Goal: Information Seeking & Learning: Check status

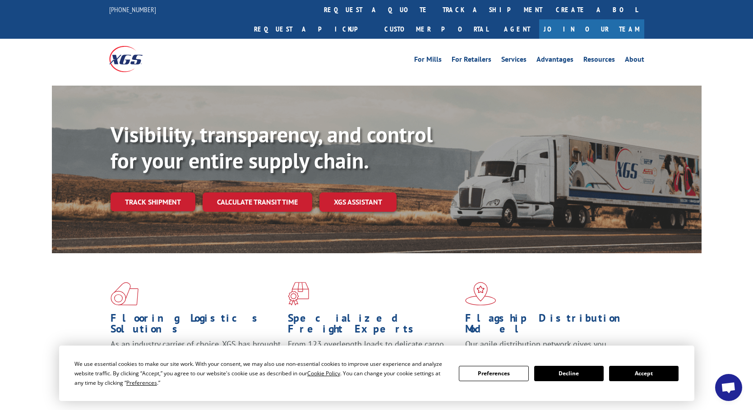
select select "bol"
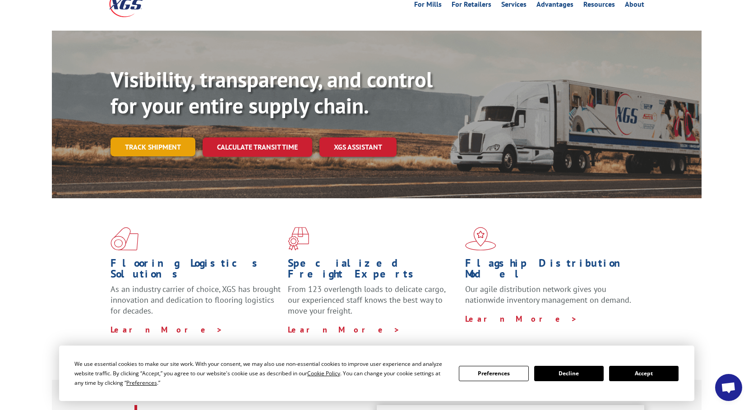
click at [164, 138] on link "Track shipment" at bounding box center [152, 147] width 85 height 19
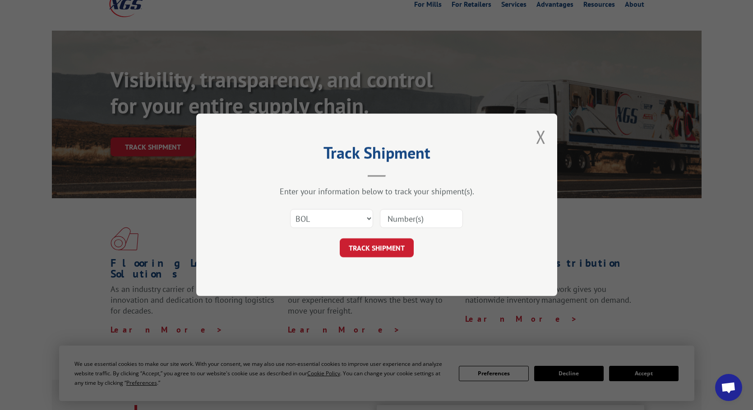
click at [391, 220] on input at bounding box center [421, 219] width 83 height 19
type input "54396364"
click at [376, 248] on button "TRACK SHIPMENT" at bounding box center [377, 248] width 74 height 19
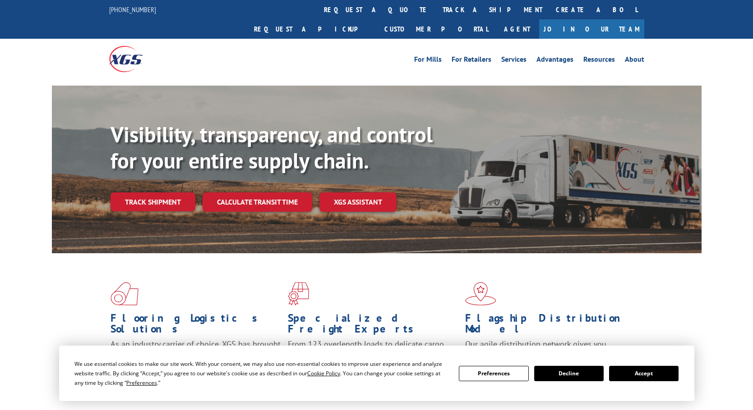
scroll to position [55, 0]
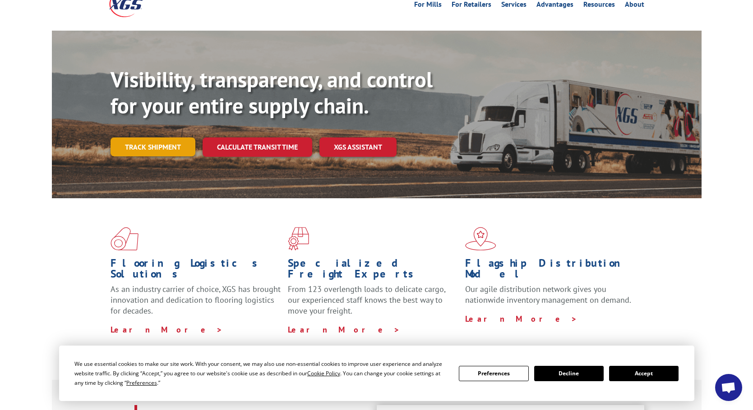
click at [172, 138] on link "Track shipment" at bounding box center [152, 147] width 85 height 19
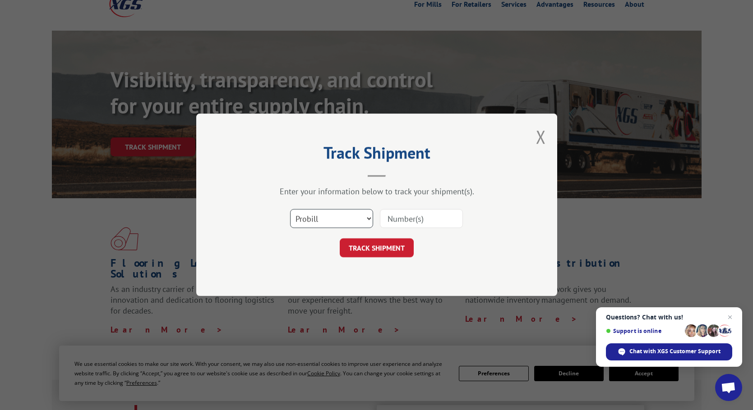
select select "bol"
click at [419, 215] on input at bounding box center [421, 219] width 83 height 19
type input "54396364"
click at [376, 248] on button "TRACK SHIPMENT" at bounding box center [377, 248] width 74 height 19
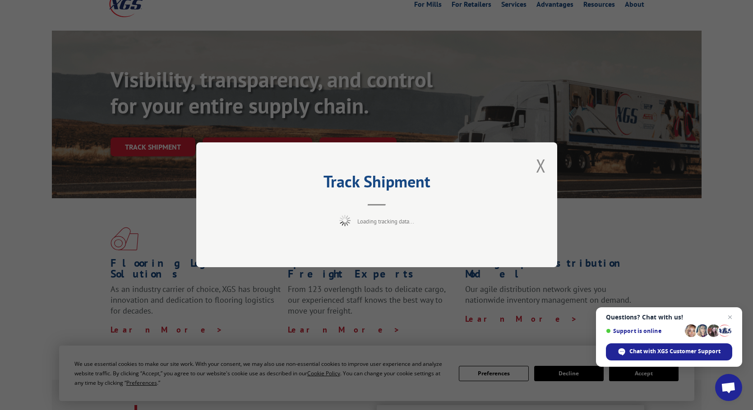
click at [656, 225] on div "Track Shipment Loading tracking data..." at bounding box center [376, 205] width 753 height 410
click at [729, 317] on span "Close chat" at bounding box center [729, 317] width 11 height 11
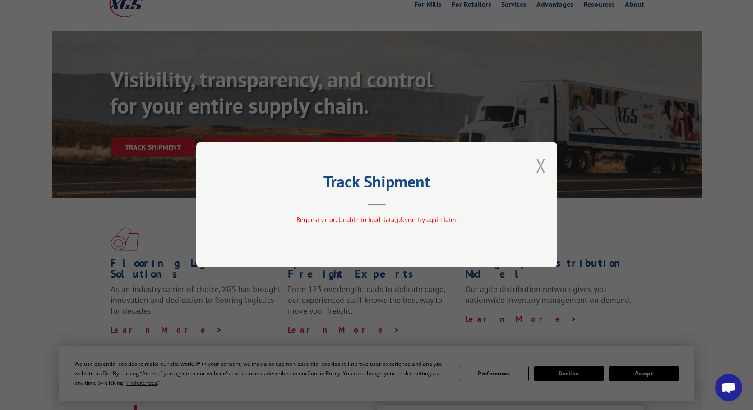
click at [542, 165] on button "Close modal" at bounding box center [541, 166] width 10 height 24
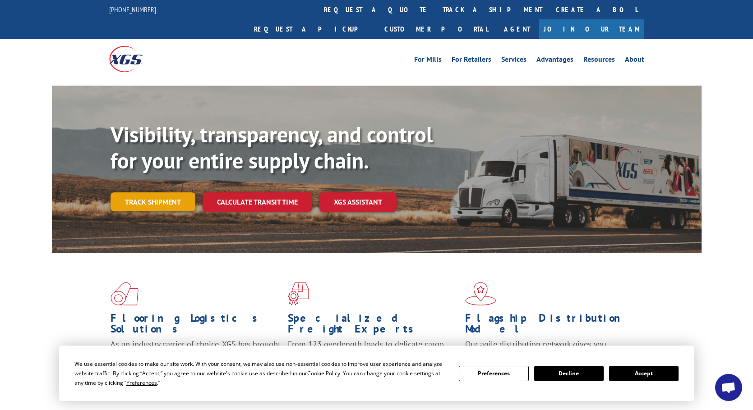
click at [164, 193] on link "Track shipment" at bounding box center [152, 202] width 85 height 19
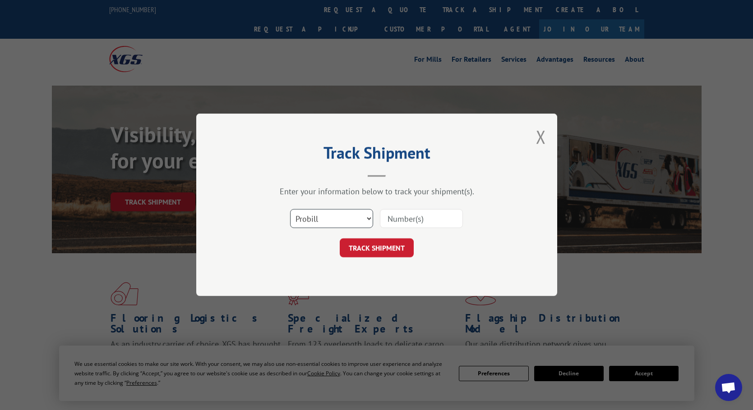
select select "bol"
click at [407, 225] on input at bounding box center [421, 219] width 83 height 19
type input "54396364"
click at [376, 248] on button "TRACK SHIPMENT" at bounding box center [377, 248] width 74 height 19
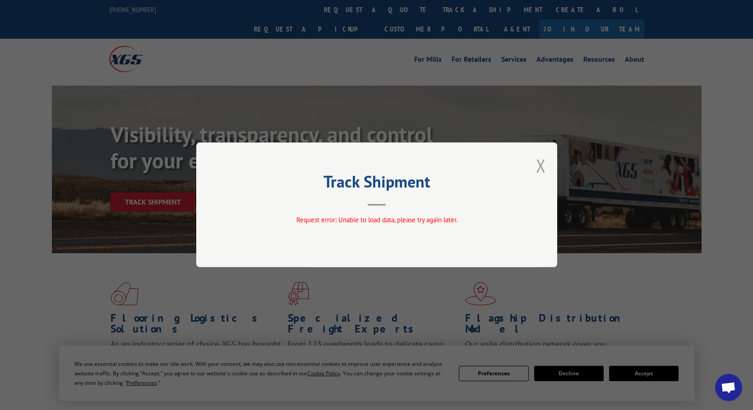
click at [542, 171] on button "Close modal" at bounding box center [541, 166] width 10 height 24
